Goal: Information Seeking & Learning: Learn about a topic

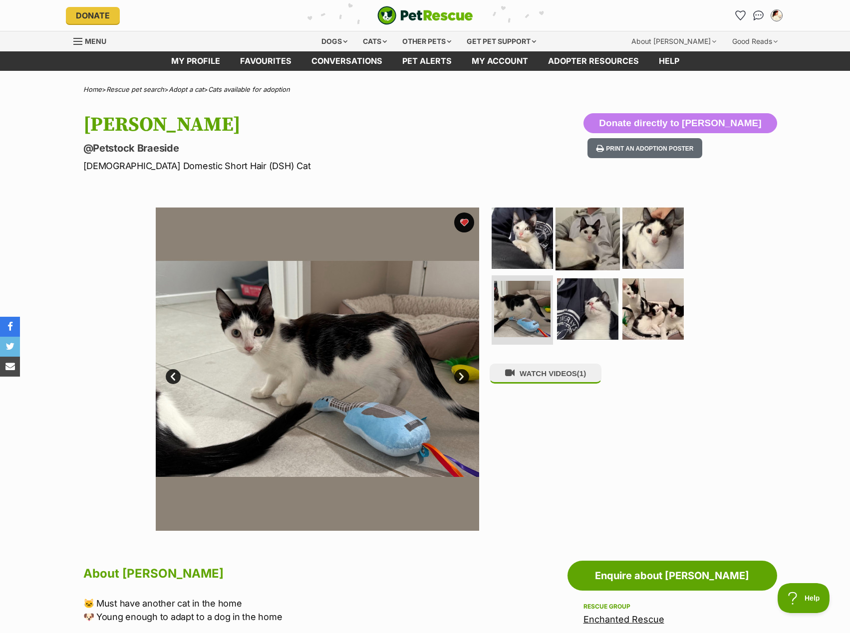
click at [590, 233] on img at bounding box center [587, 238] width 64 height 64
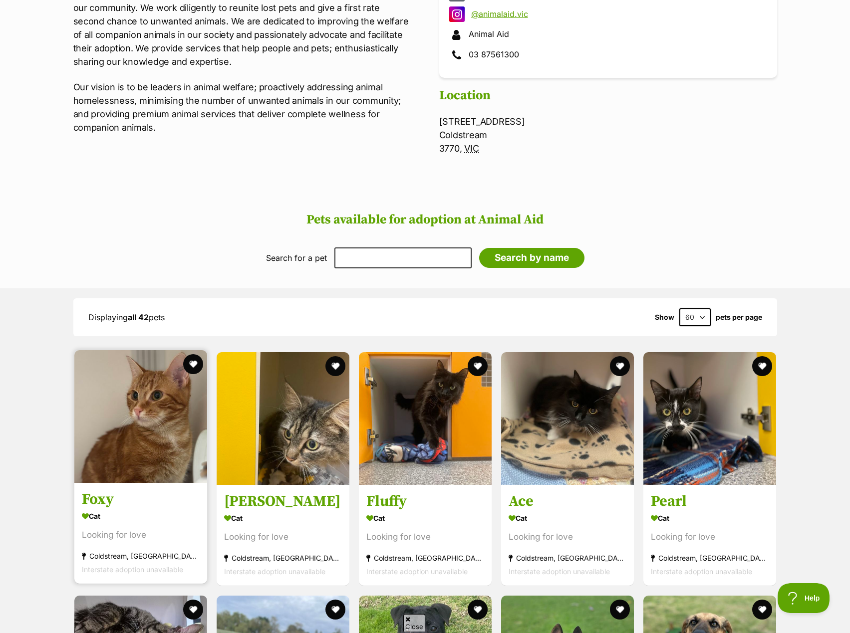
click at [134, 415] on img at bounding box center [140, 416] width 133 height 133
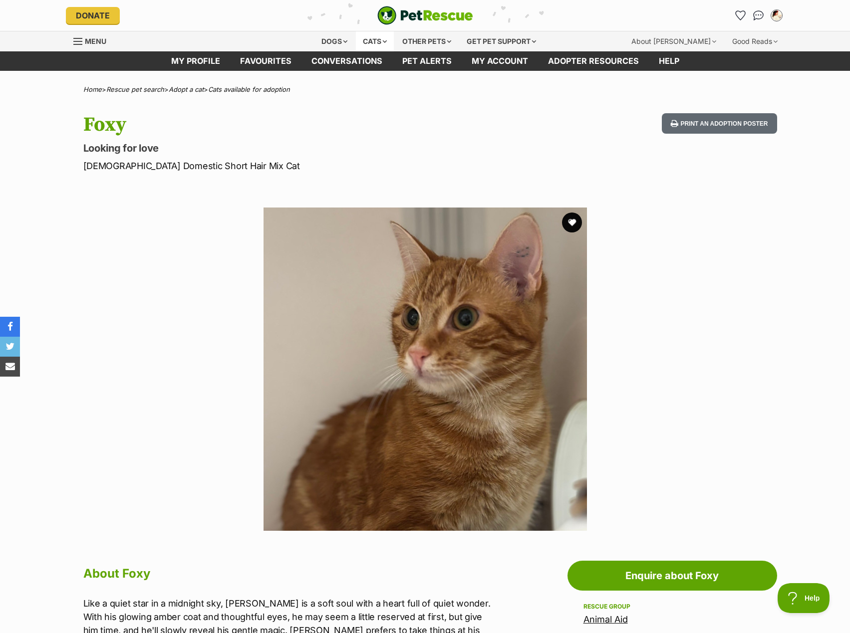
click at [376, 46] on div "Cats" at bounding box center [375, 41] width 38 height 20
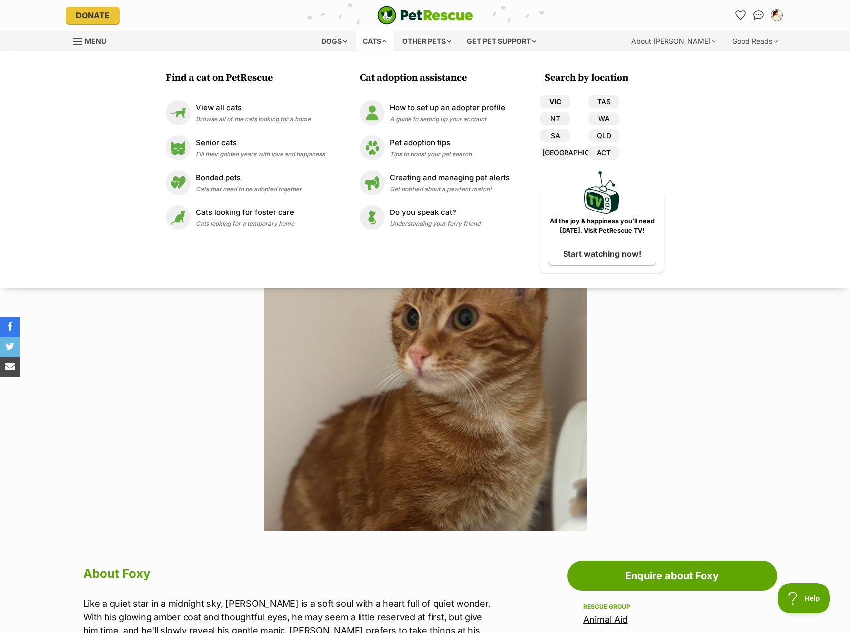
click at [563, 100] on link "VIC" at bounding box center [554, 101] width 31 height 13
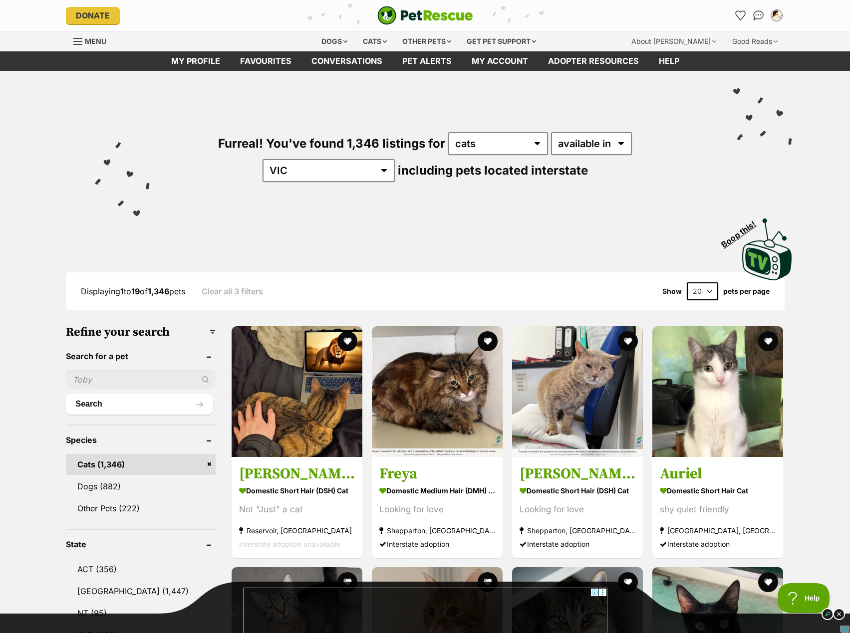
click at [695, 285] on select "20 40 60" at bounding box center [701, 291] width 31 height 18
click at [703, 289] on select "20 40 60" at bounding box center [701, 291] width 31 height 18
click at [702, 288] on select "20 40 60" at bounding box center [701, 291] width 31 height 18
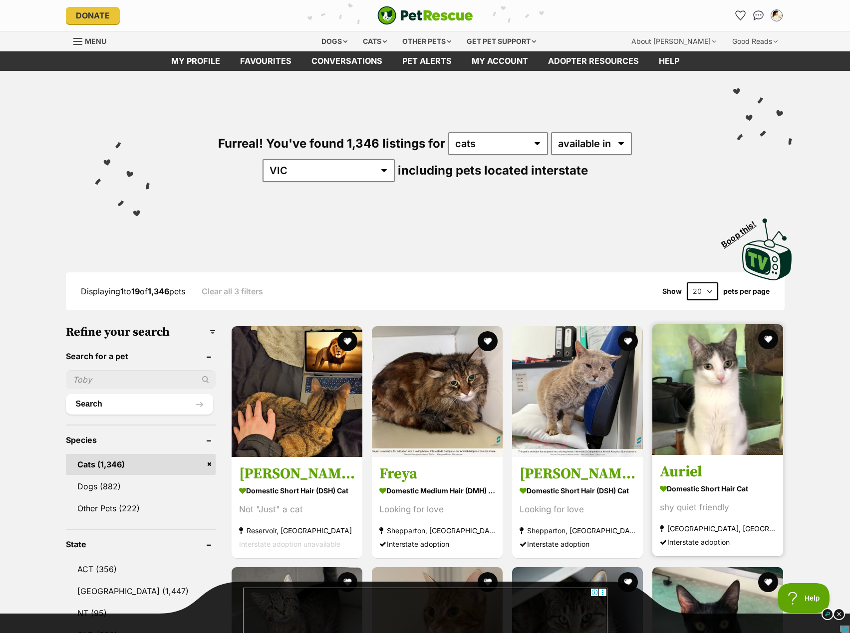
select select "60"
click at [686, 282] on select "20 40 60" at bounding box center [701, 291] width 31 height 18
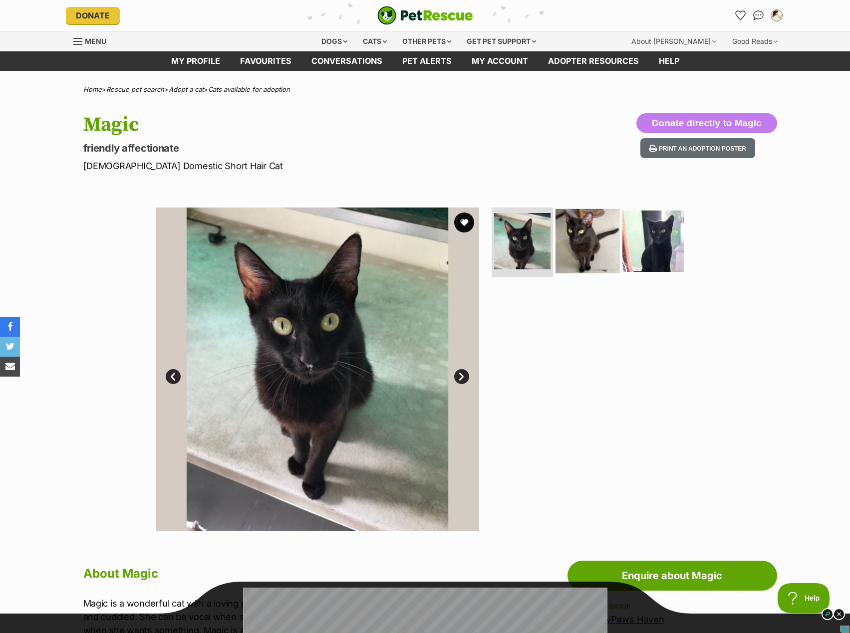
click at [577, 232] on img at bounding box center [587, 241] width 64 height 64
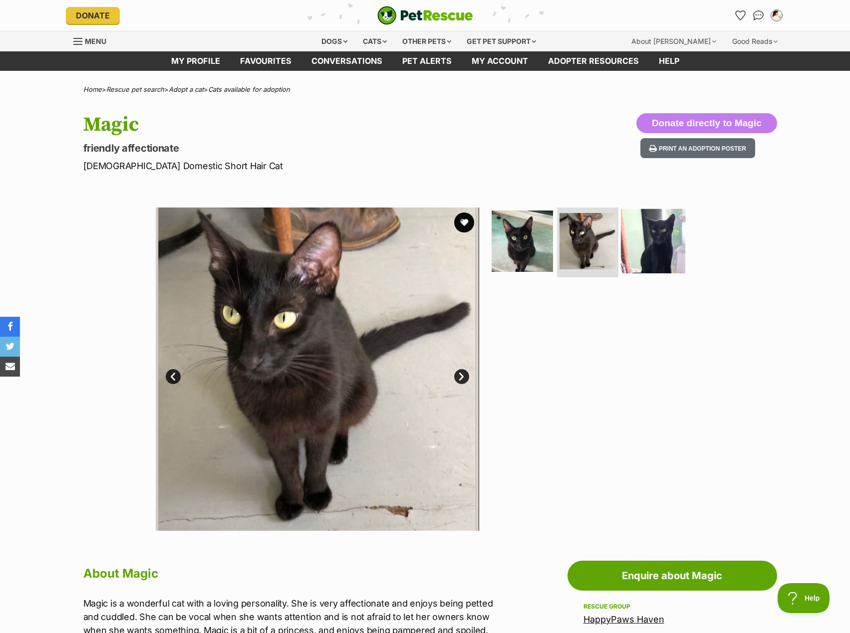
click at [642, 248] on img at bounding box center [653, 241] width 64 height 64
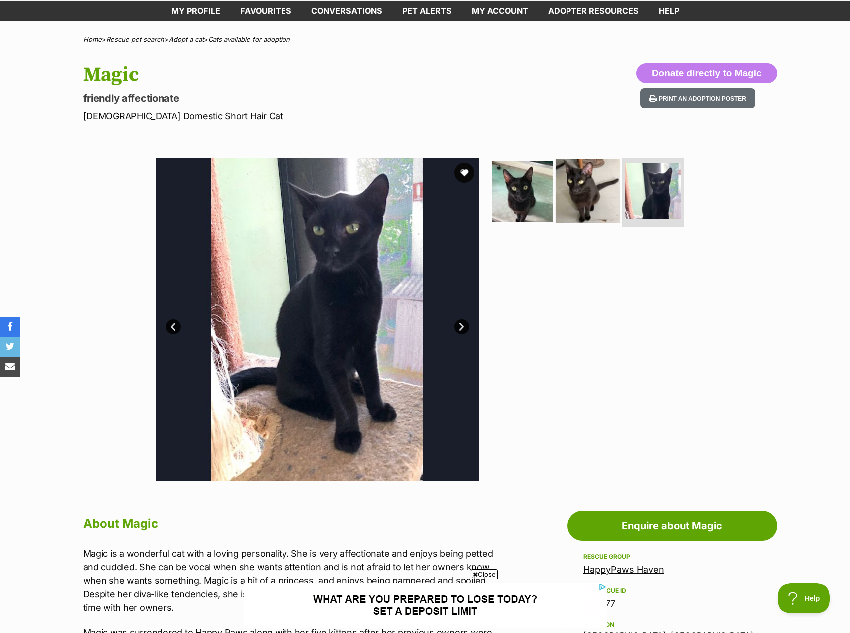
click at [564, 202] on img at bounding box center [587, 191] width 64 height 64
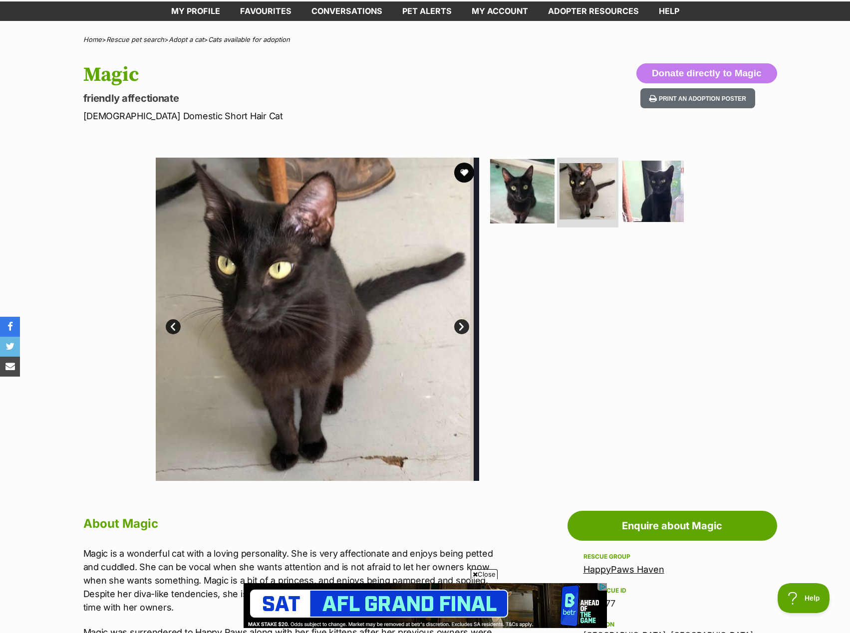
click at [536, 213] on img at bounding box center [522, 191] width 64 height 64
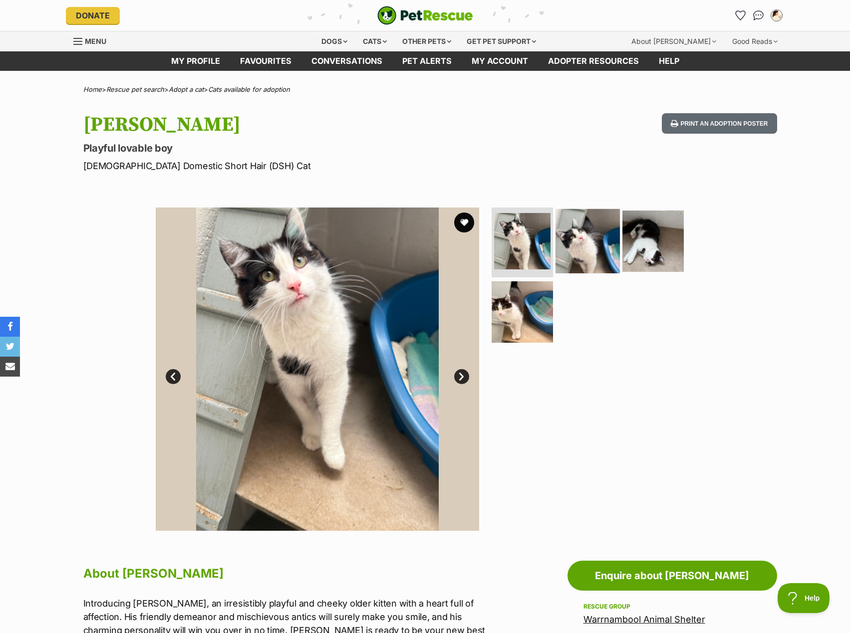
click at [577, 264] on img at bounding box center [587, 241] width 64 height 64
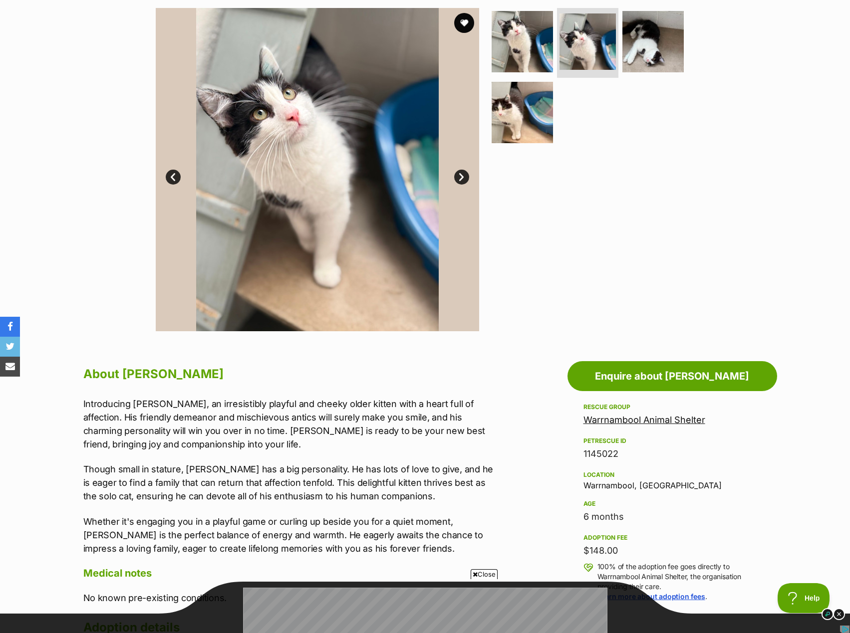
click at [547, 150] on ul at bounding box center [591, 79] width 205 height 142
click at [535, 121] on img at bounding box center [522, 112] width 64 height 64
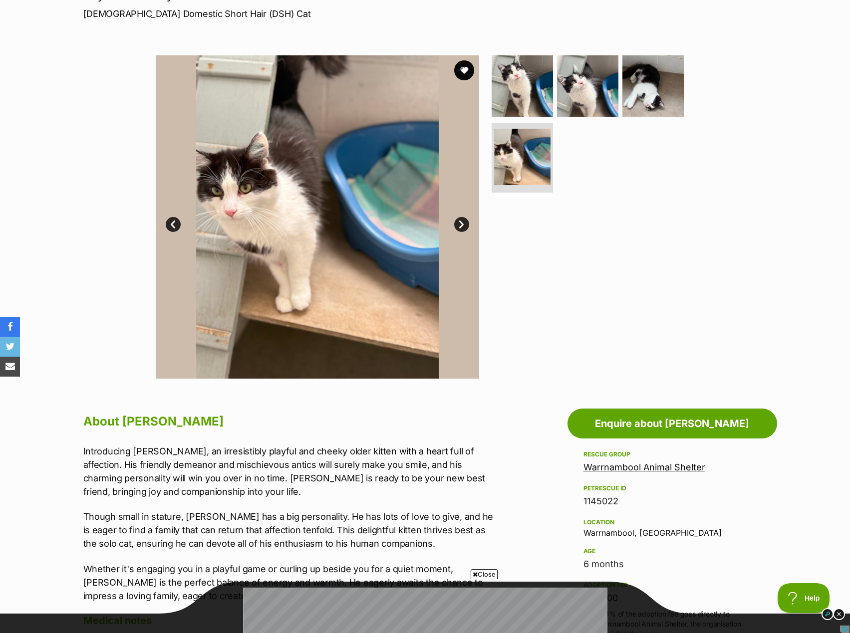
scroll to position [100, 0]
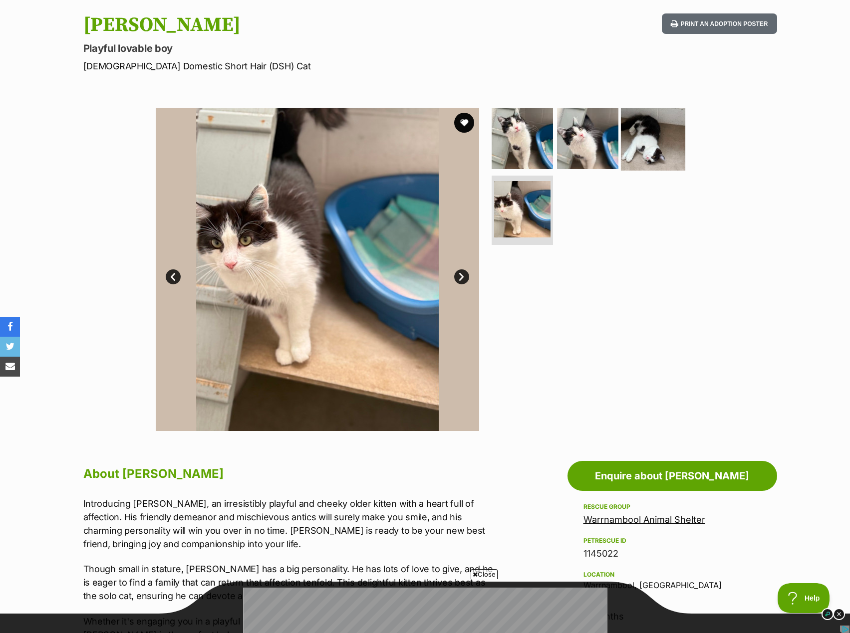
click at [643, 160] on img at bounding box center [653, 138] width 64 height 64
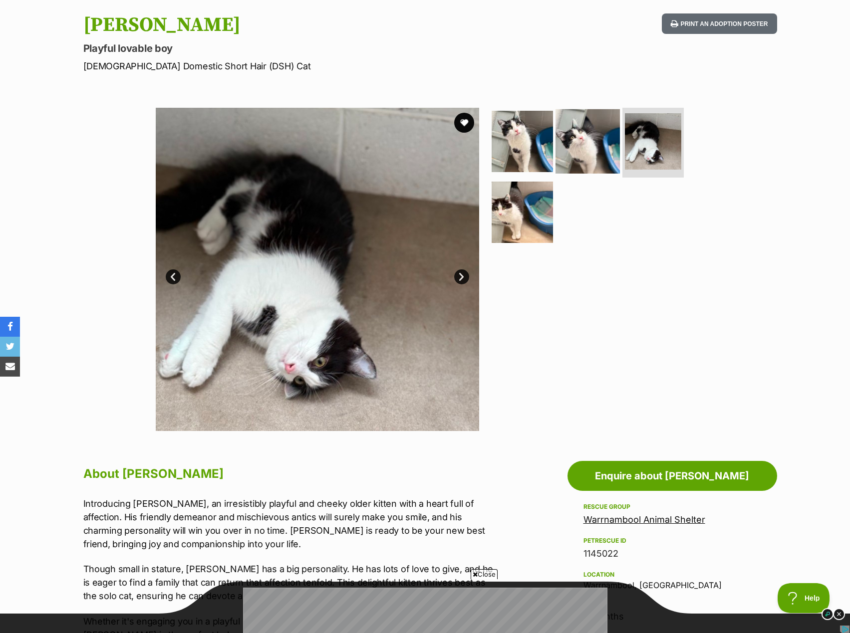
click at [557, 149] on img at bounding box center [587, 141] width 64 height 64
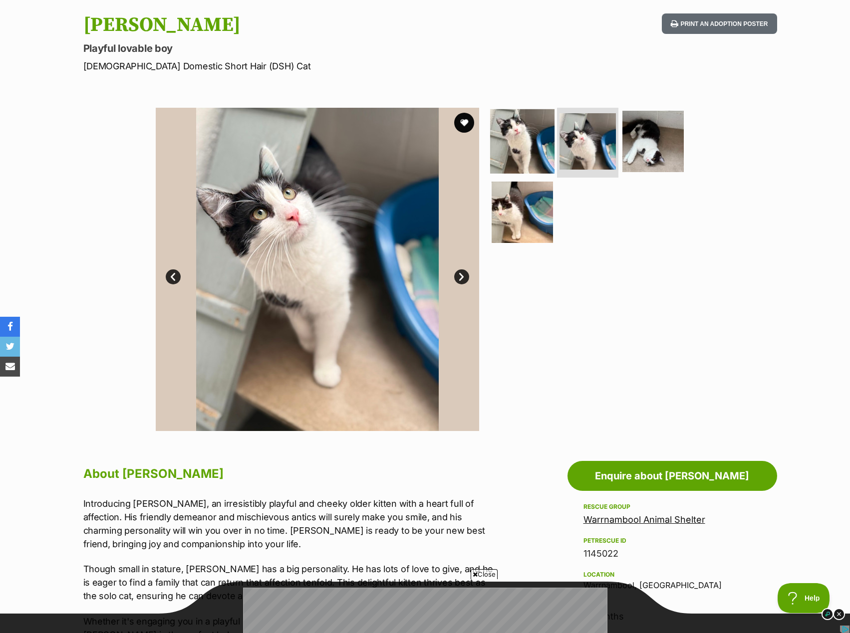
click at [494, 150] on img at bounding box center [522, 141] width 64 height 64
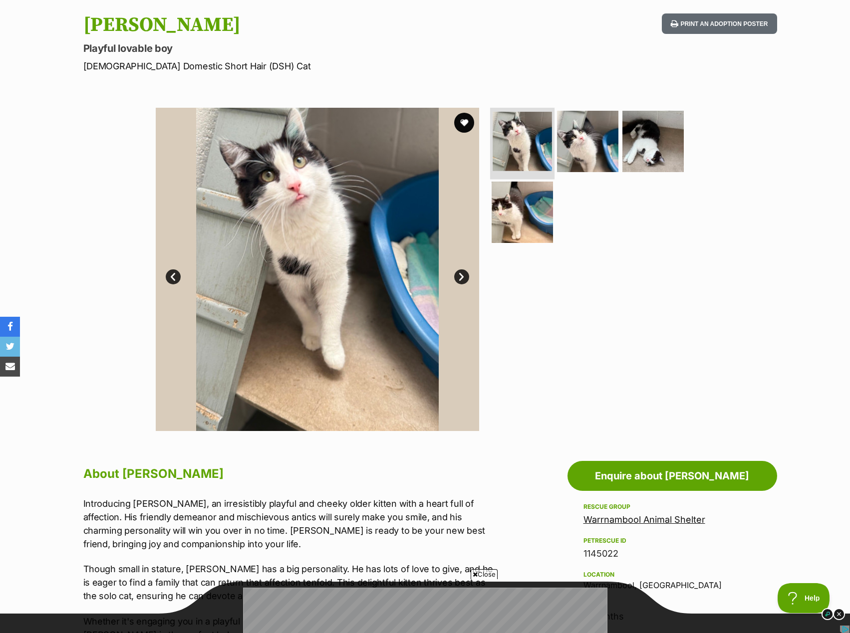
click at [544, 150] on img at bounding box center [521, 141] width 59 height 59
click at [571, 147] on img at bounding box center [587, 141] width 64 height 64
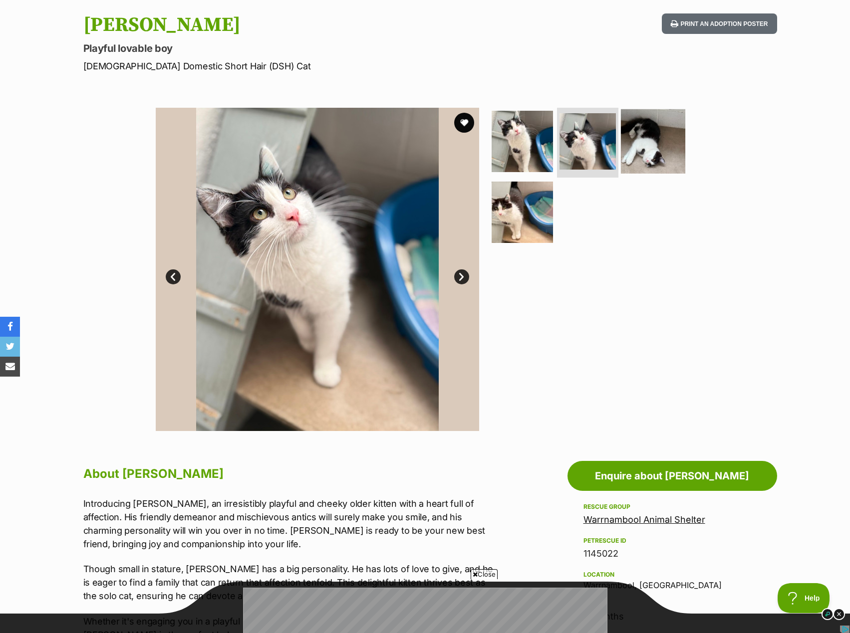
click at [638, 147] on img at bounding box center [653, 141] width 64 height 64
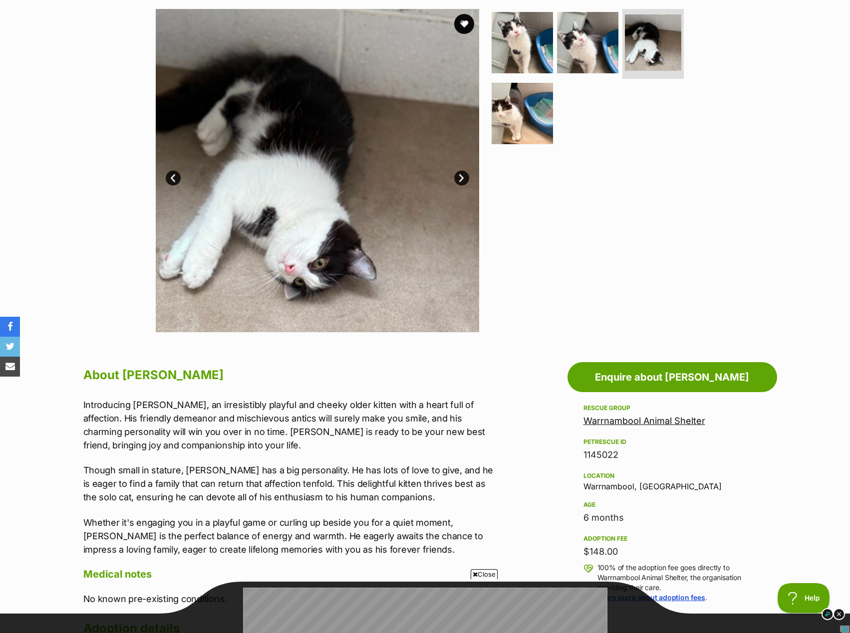
scroll to position [150, 0]
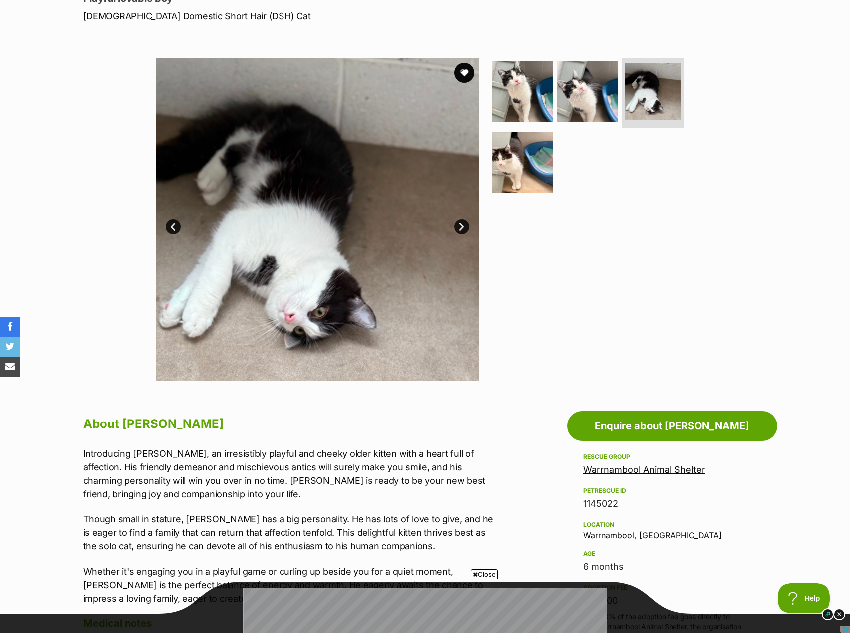
click at [488, 194] on section "Available 3 of 4 images 3 of 4 images 3 of 4 images 3 of 4 images Next Prev 1 2…" at bounding box center [425, 212] width 569 height 338
click at [495, 183] on img at bounding box center [522, 162] width 64 height 64
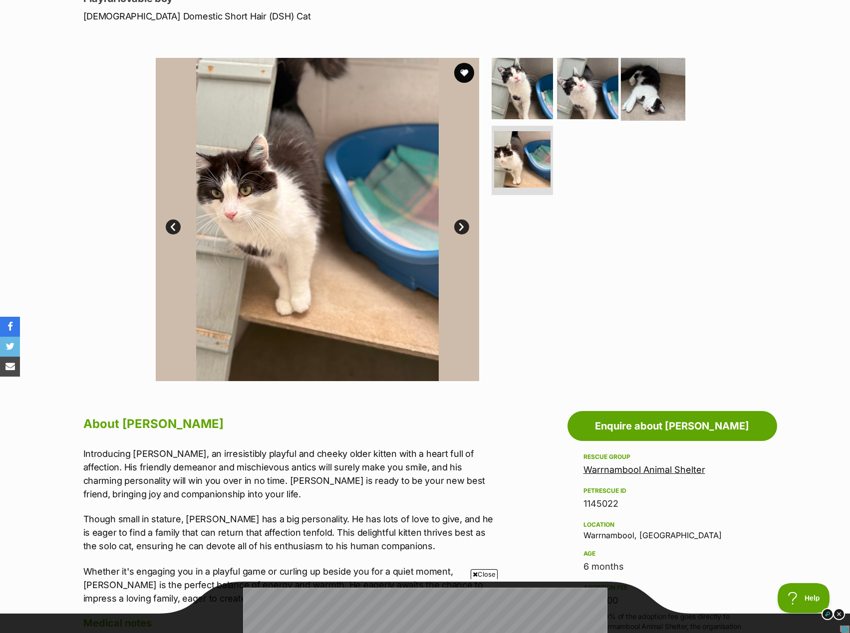
click at [637, 98] on img at bounding box center [653, 88] width 64 height 64
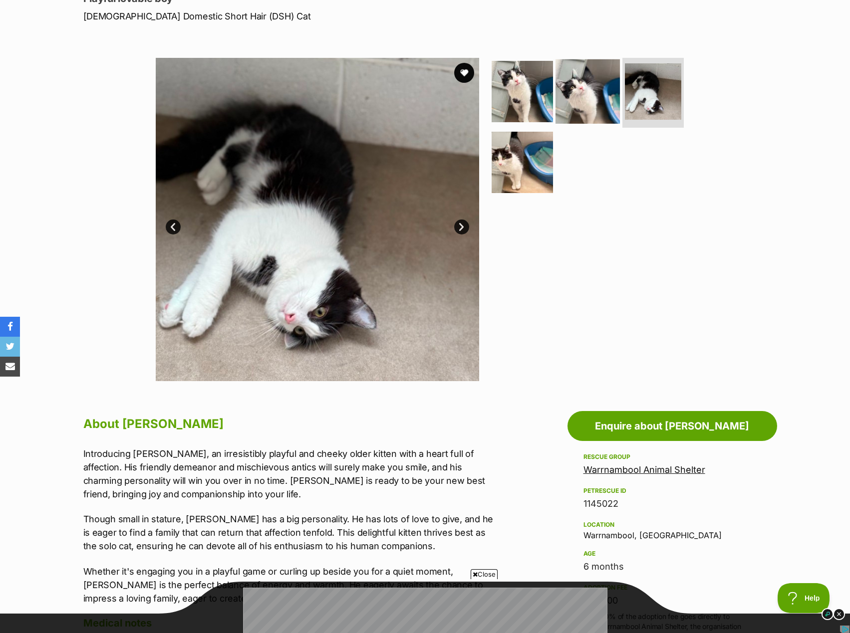
click at [615, 97] on img at bounding box center [587, 91] width 64 height 64
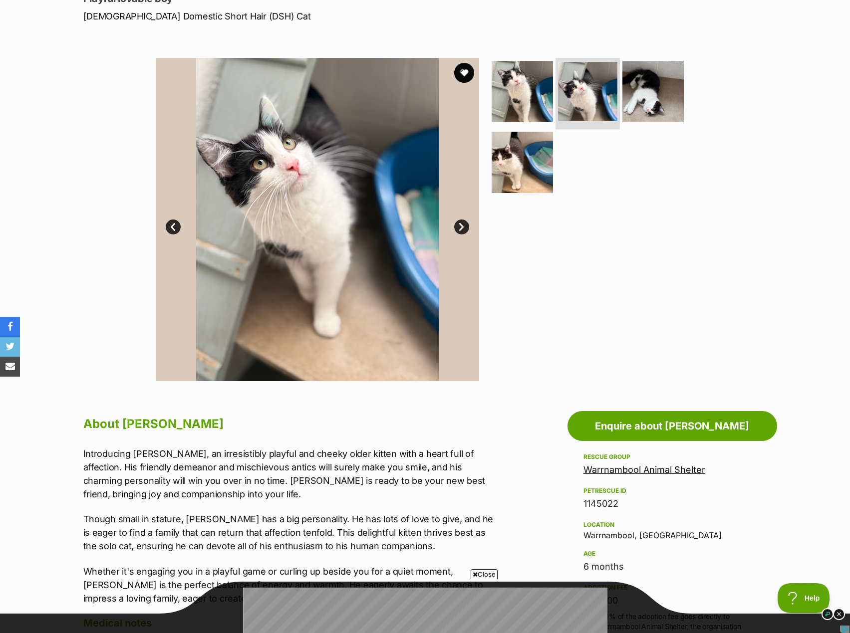
click at [570, 90] on img at bounding box center [587, 91] width 59 height 59
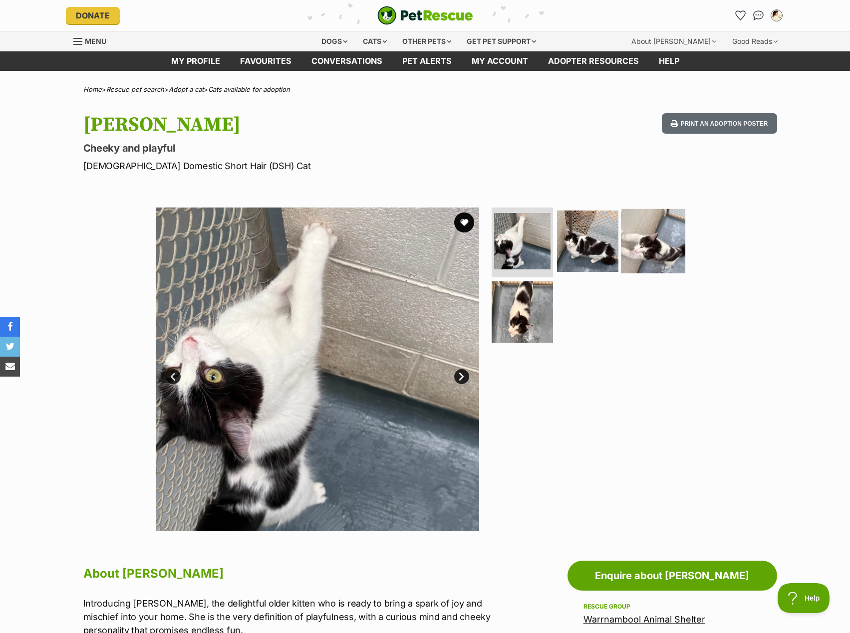
click at [628, 213] on img at bounding box center [653, 241] width 64 height 64
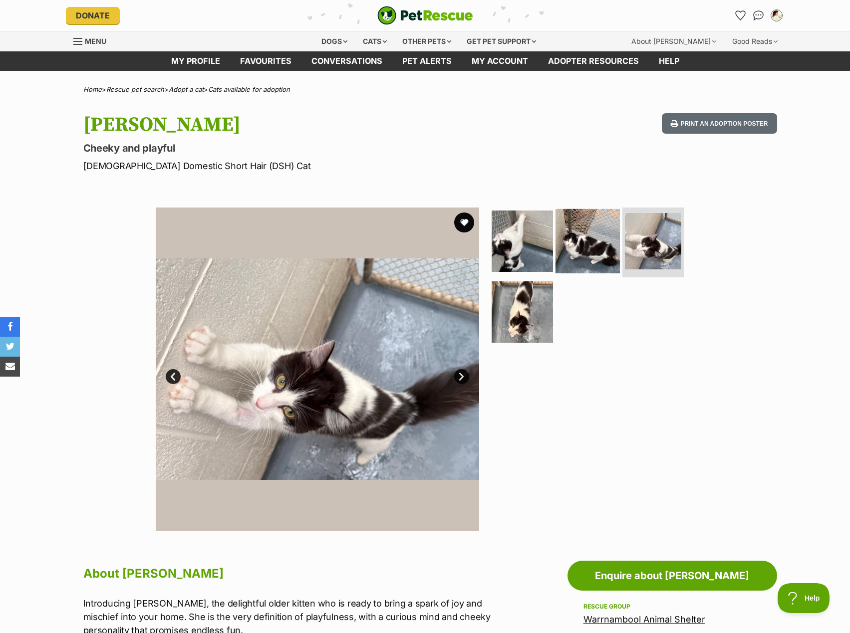
click at [595, 229] on img at bounding box center [587, 241] width 64 height 64
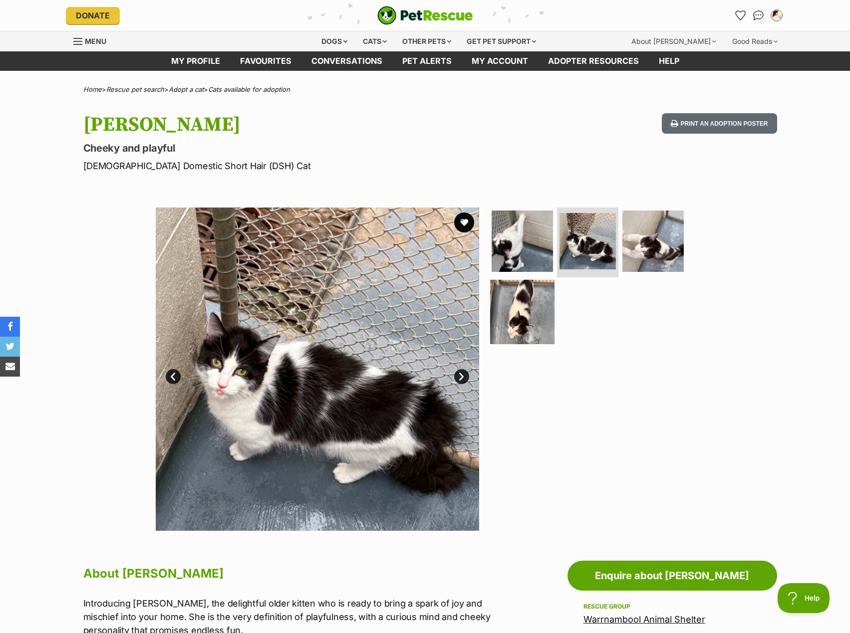
click at [527, 333] on img at bounding box center [522, 311] width 64 height 64
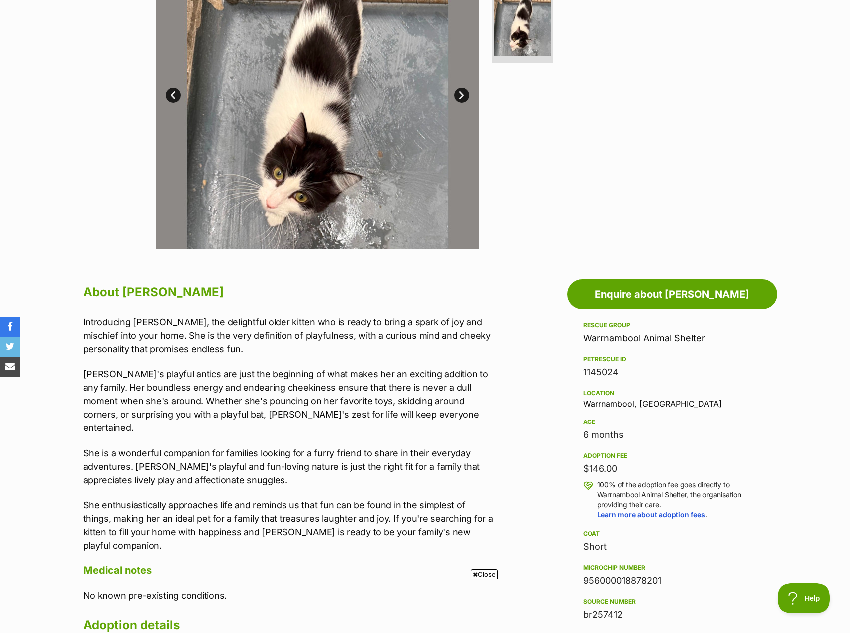
scroll to position [299, 0]
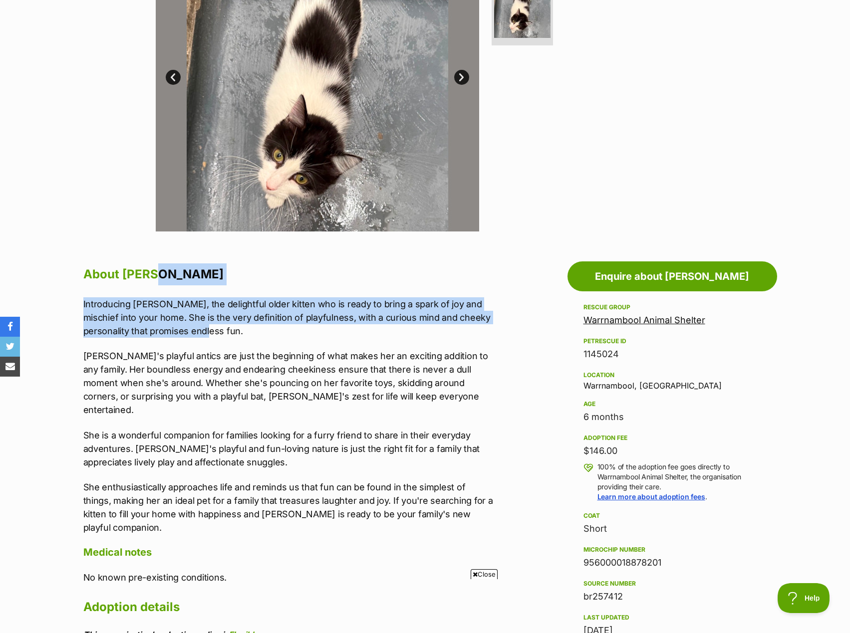
drag, startPoint x: 278, startPoint y: 333, endPoint x: 239, endPoint y: 275, distance: 69.3
click at [239, 275] on div "About Cindy Introducing Cindy, the delightful older kitten who is ready to brin…" at bounding box center [289, 542] width 412 height 558
click at [238, 275] on h2 "About Cindy" at bounding box center [289, 274] width 412 height 22
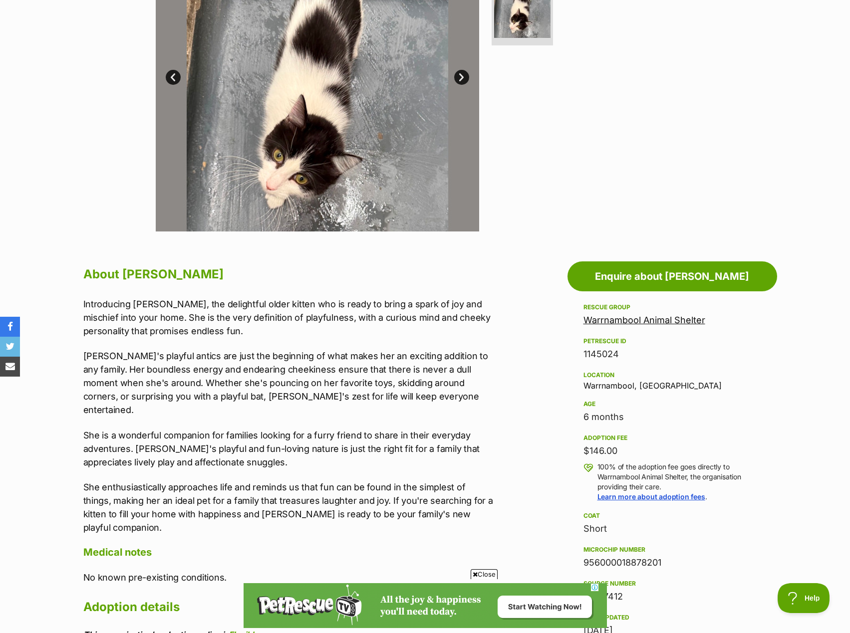
scroll to position [0, 0]
